Goal: Task Accomplishment & Management: Manage account settings

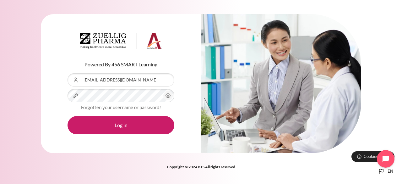
click at [68, 116] on button "Log in" at bounding box center [121, 125] width 107 height 18
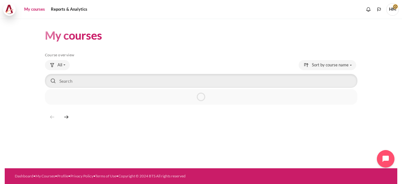
click at [12, 11] on img at bounding box center [9, 9] width 9 height 9
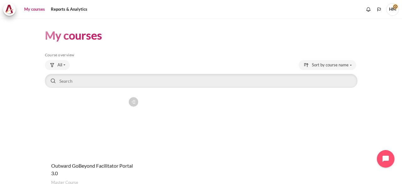
scroll to position [0, 0]
